Goal: Information Seeking & Learning: Find specific fact

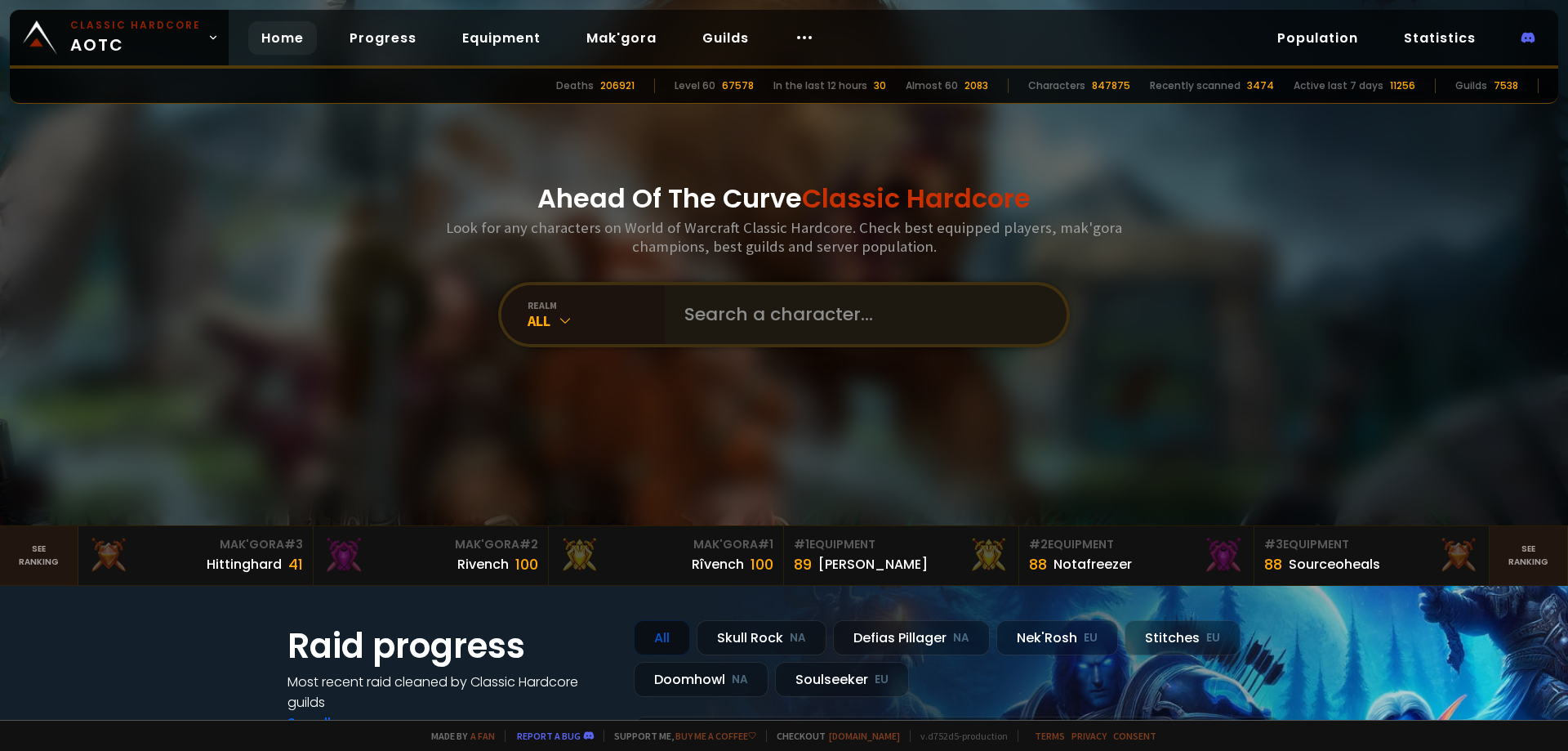
type input "Grunzer"
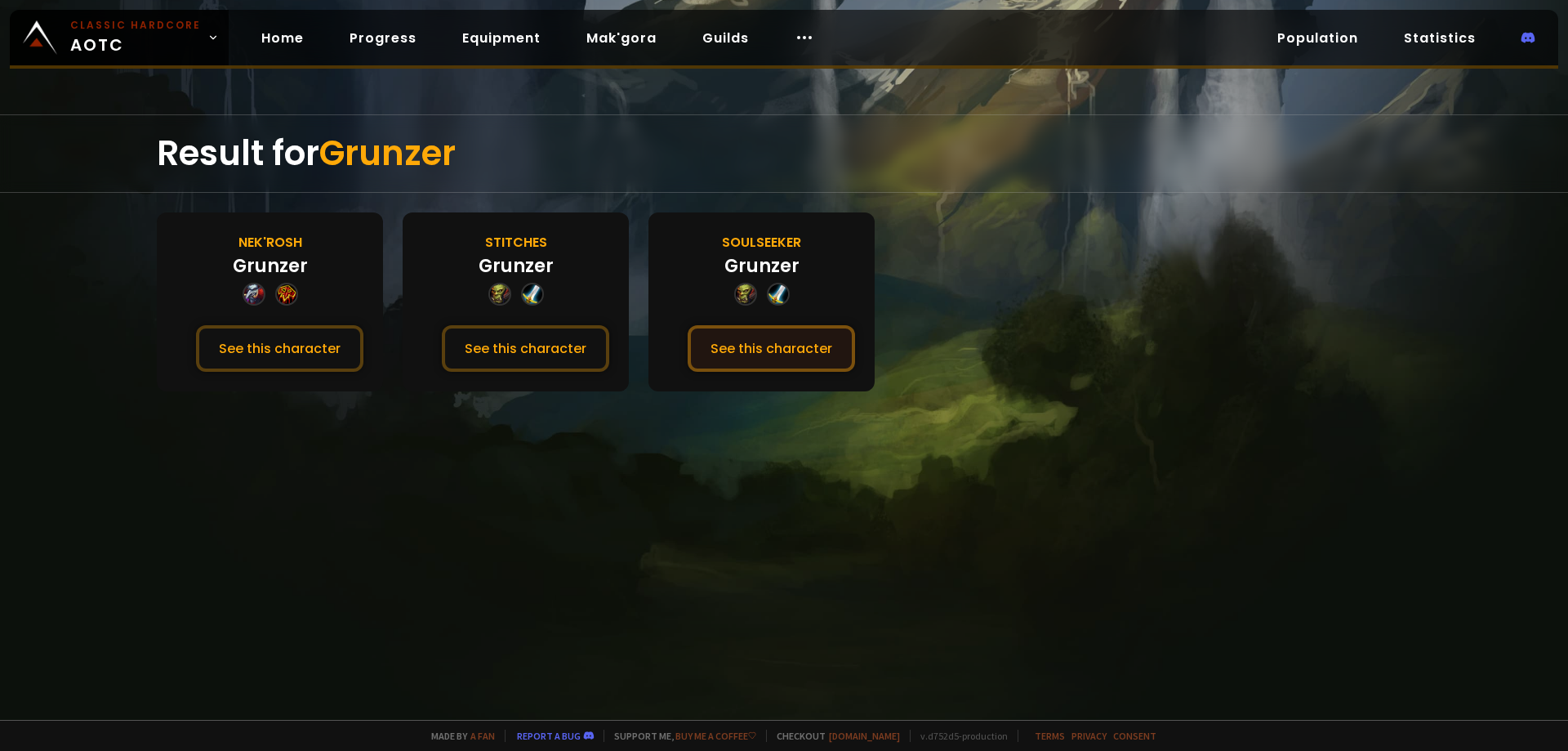
click at [742, 336] on button "See this character" at bounding box center [771, 348] width 167 height 47
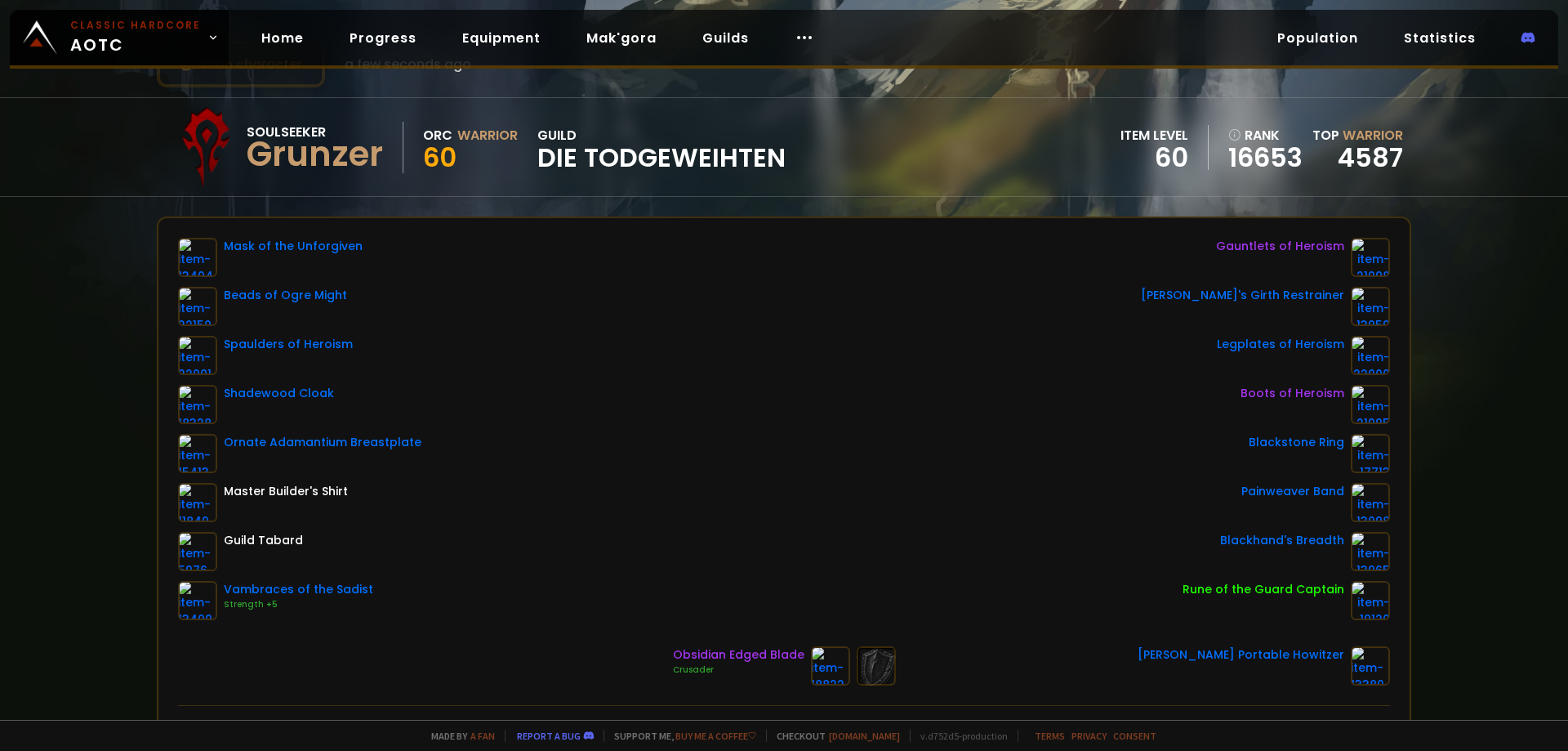
scroll to position [82, 0]
